Goal: Transaction & Acquisition: Register for event/course

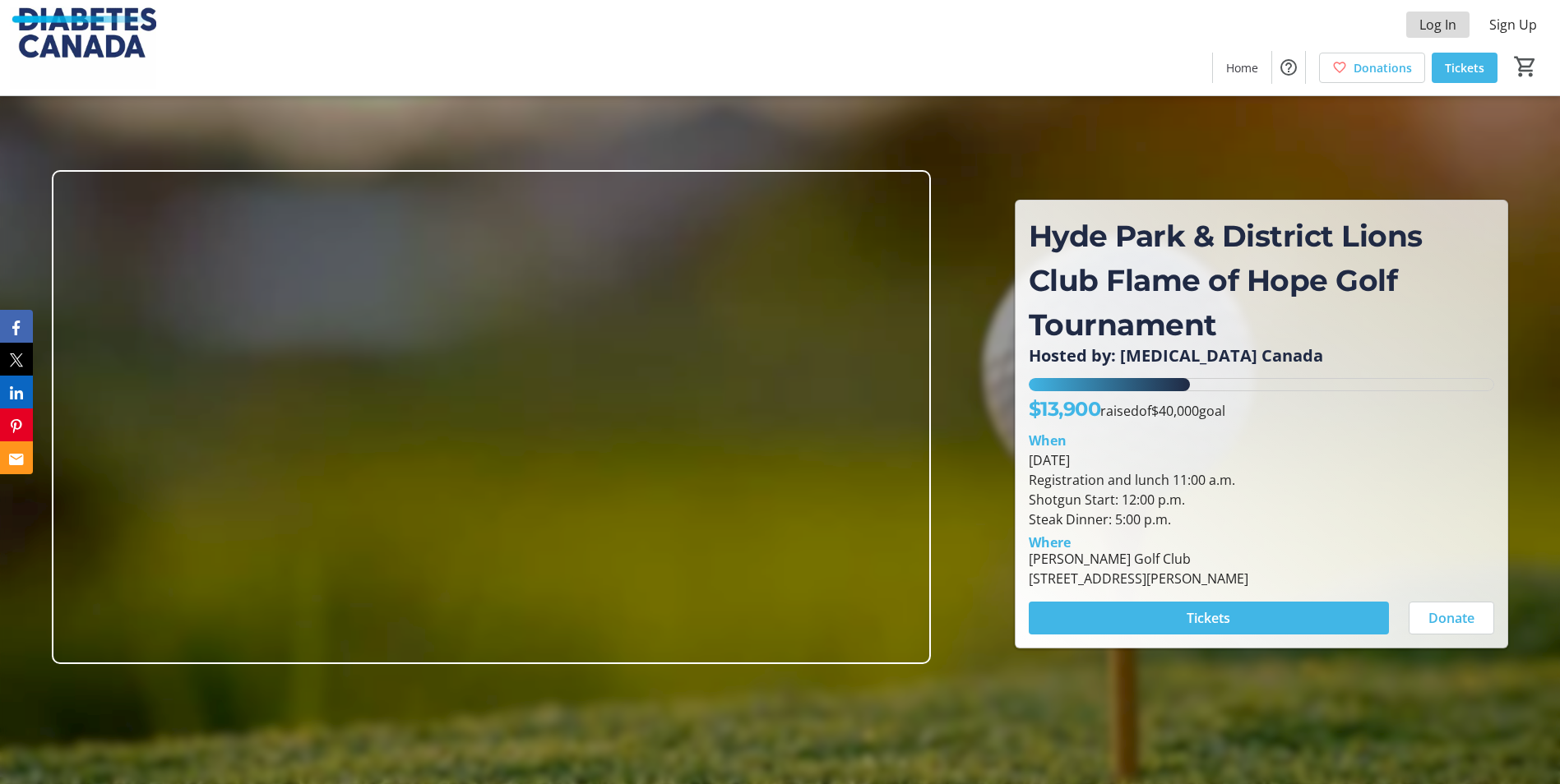
click at [1448, 21] on span "Log In" at bounding box center [1437, 25] width 37 height 20
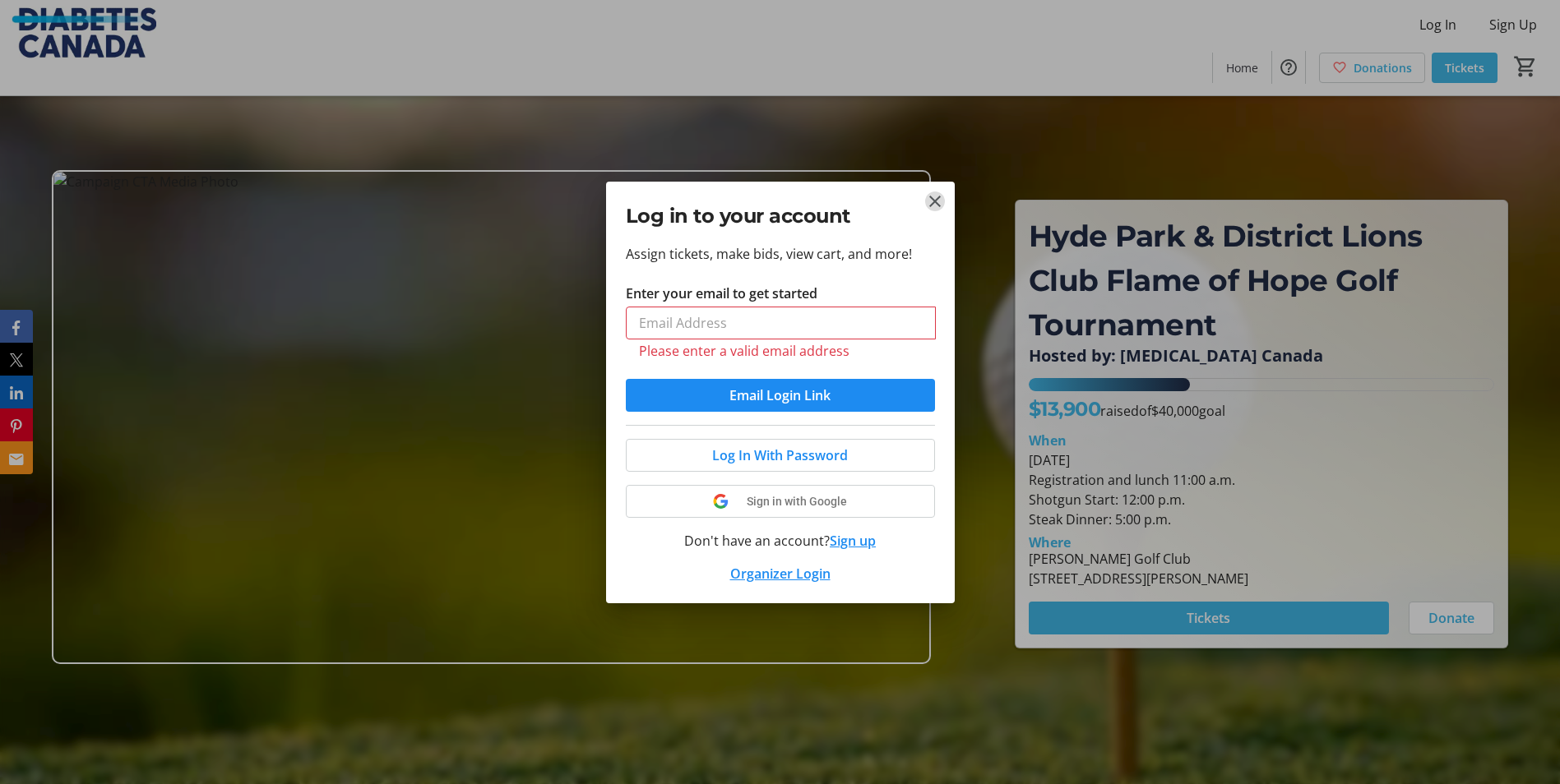
click at [936, 207] on mat-icon "Close" at bounding box center [935, 202] width 20 height 20
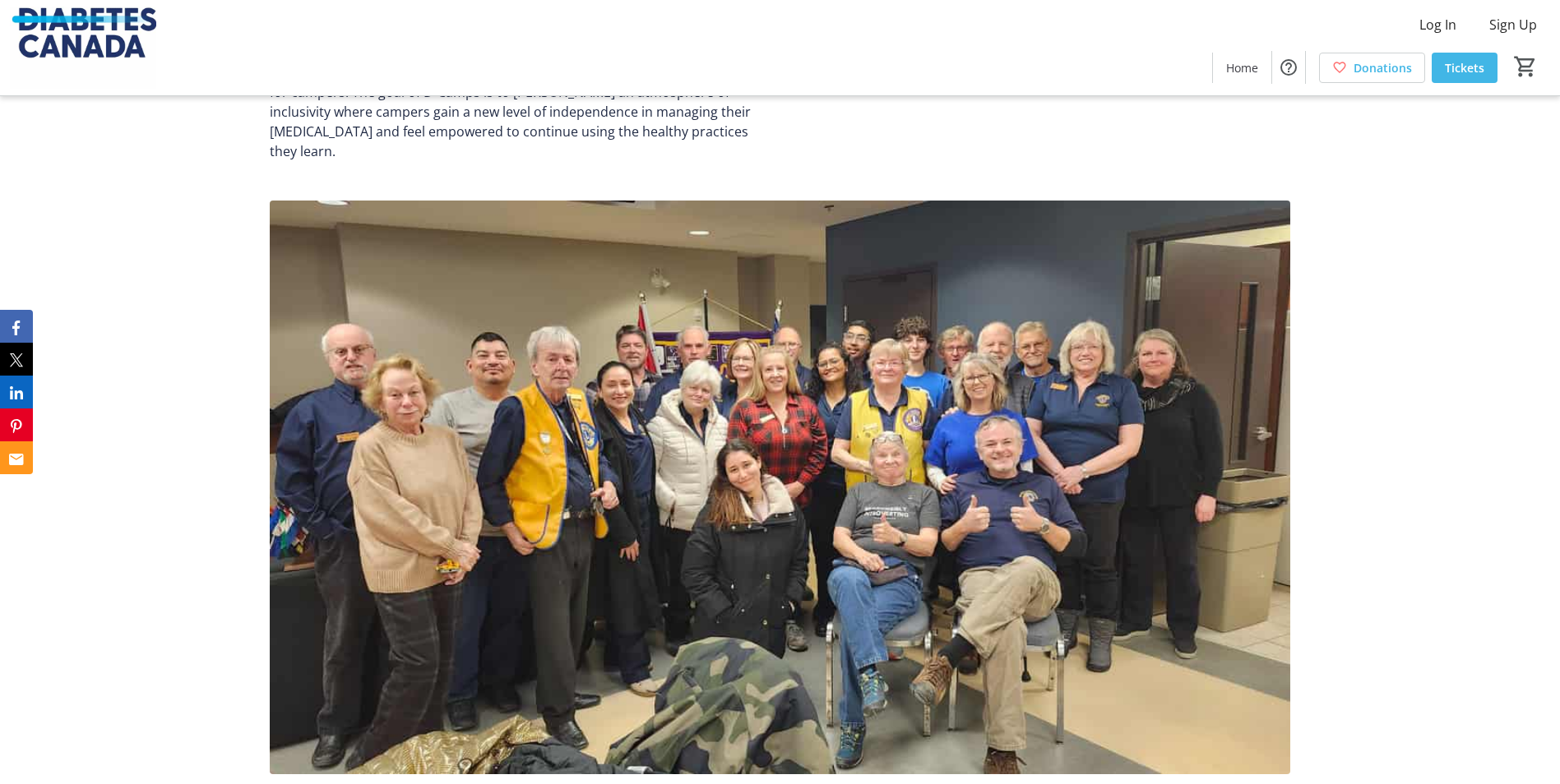
scroll to position [315, 0]
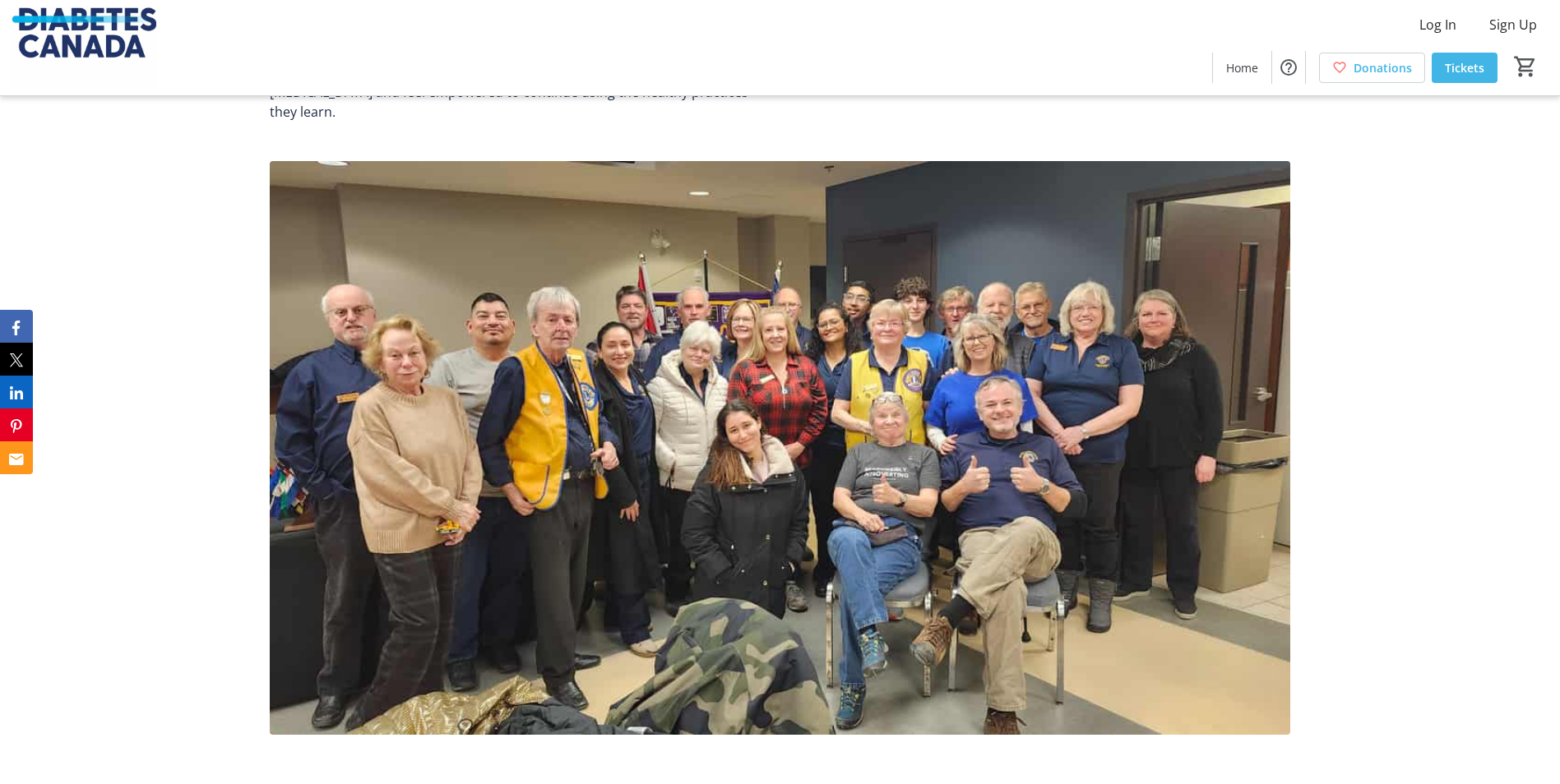
scroll to position [1005, 0]
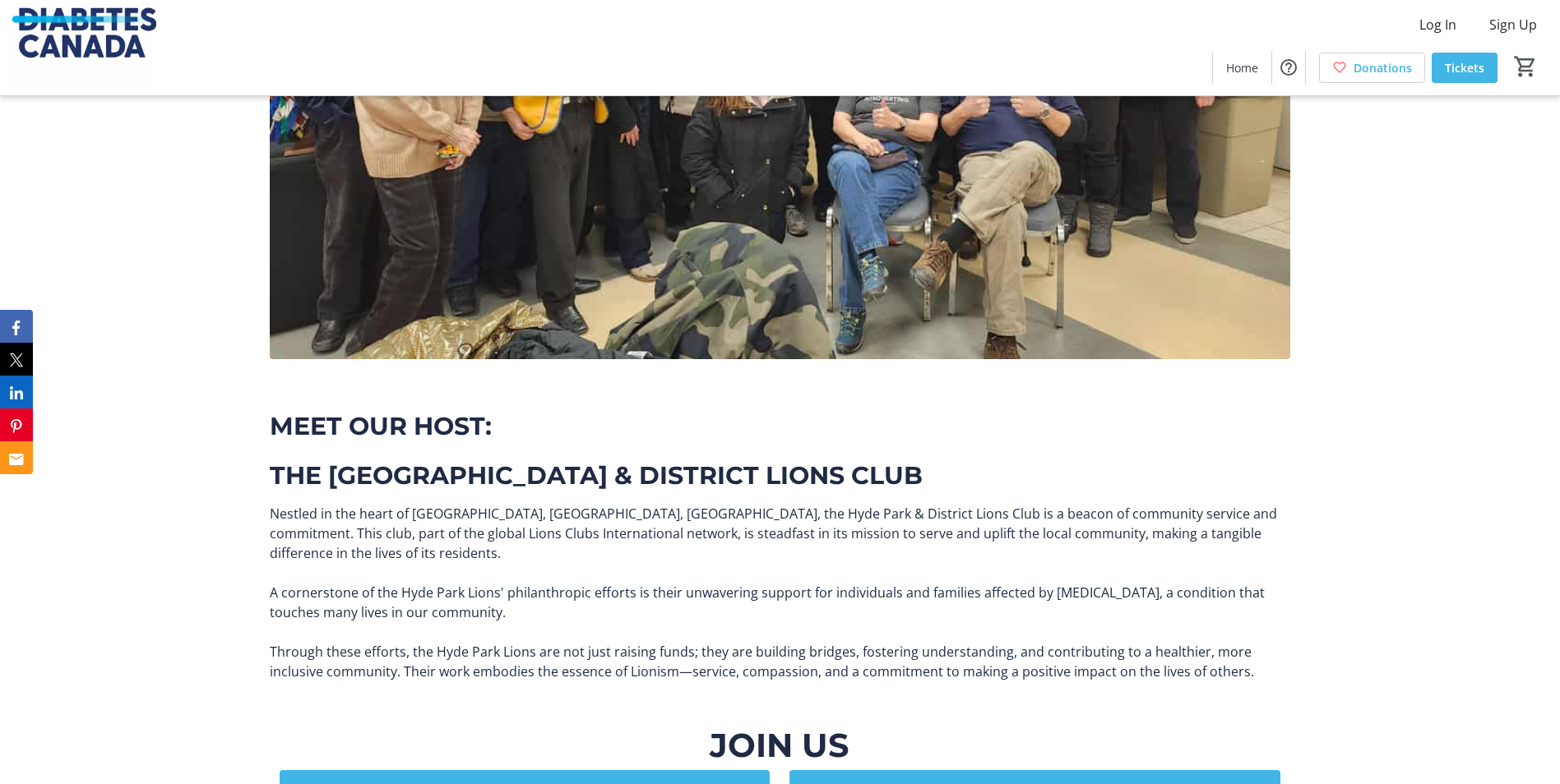
scroll to position [743, 0]
